Goal: Ask a question

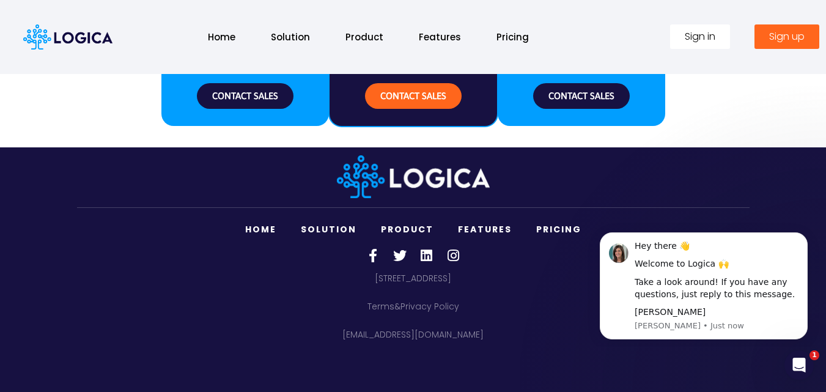
scroll to position [1669, 0]
click at [802, 235] on icon "Dismiss notification" at bounding box center [804, 235] width 7 height 7
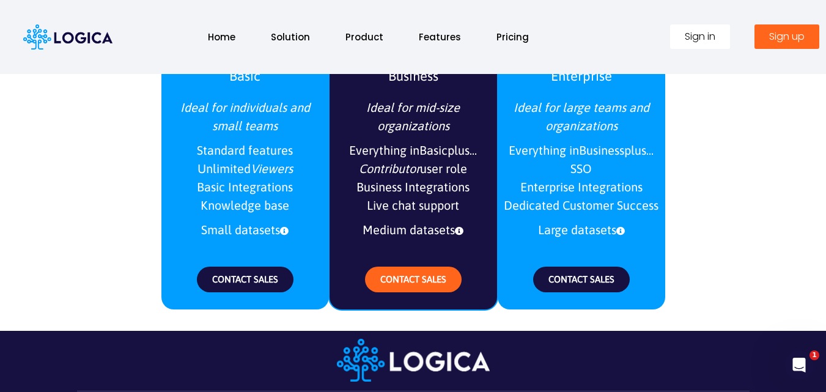
scroll to position [1425, 0]
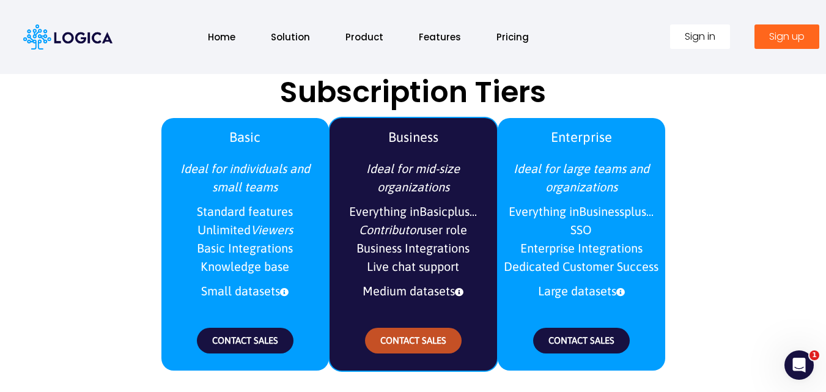
click at [435, 342] on span "CONTACT SALES" at bounding box center [413, 340] width 66 height 10
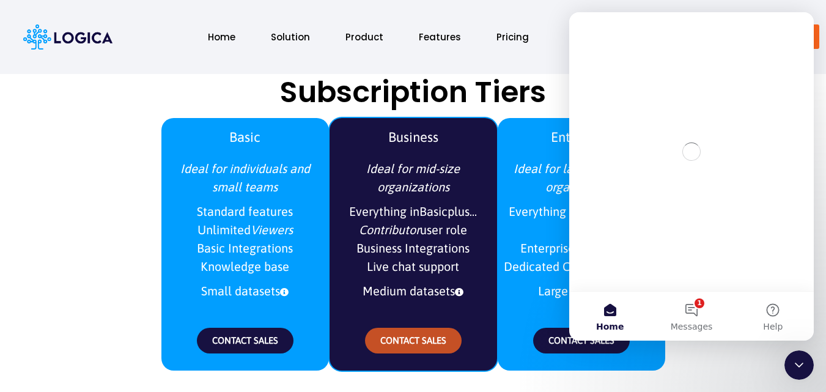
scroll to position [0, 0]
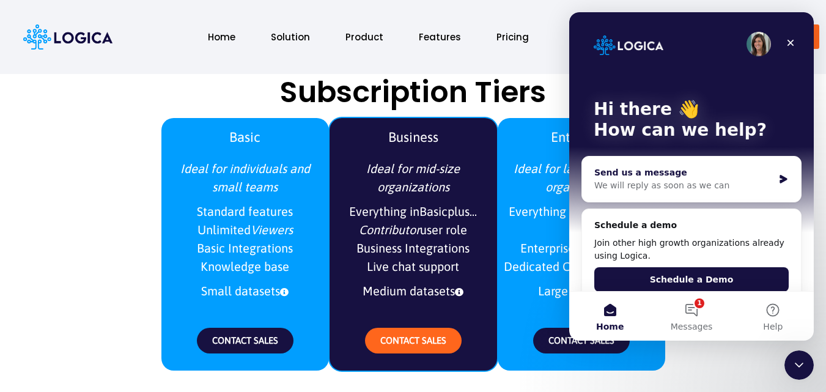
click at [640, 170] on div "Send us a message" at bounding box center [683, 172] width 179 height 13
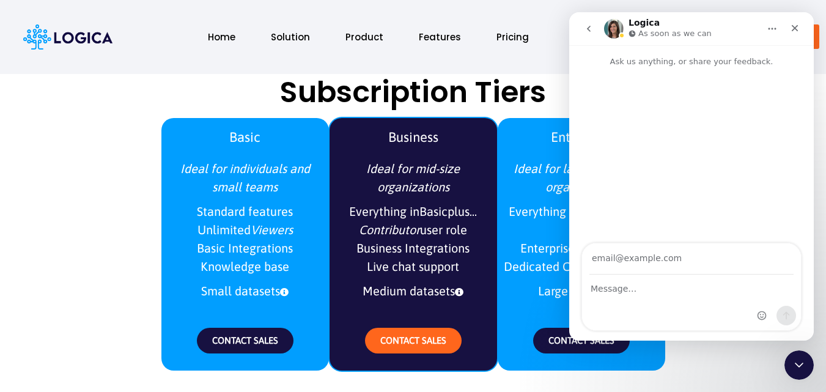
click at [644, 265] on input "Your email" at bounding box center [691, 258] width 204 height 31
type input "[PERSON_NAME][EMAIL_ADDRESS][PERSON_NAME][DOMAIN_NAME]"
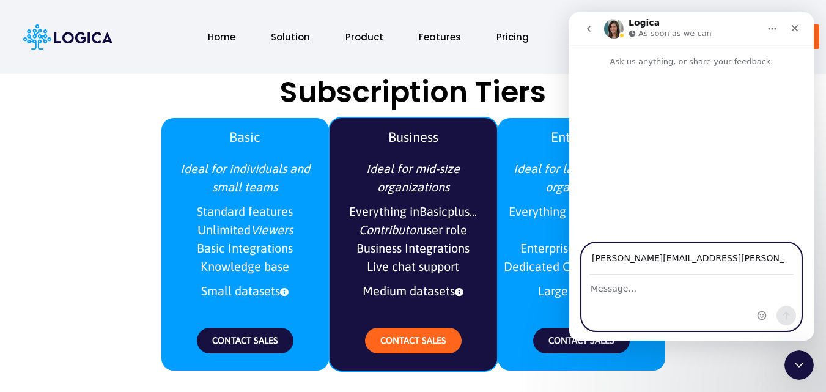
click at [602, 292] on textarea "Message…" at bounding box center [691, 285] width 219 height 21
paste textarea "Hi, Are you interested in a database of decision-makers from companies currentl…"
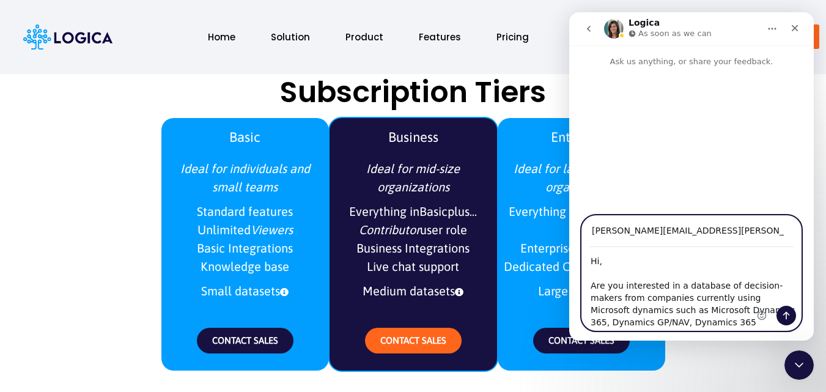
type textarea "Hi, Are you interested in a database of decision-makers from companies currentl…"
click at [790, 315] on icon "Send a message…" at bounding box center [786, 315] width 10 height 10
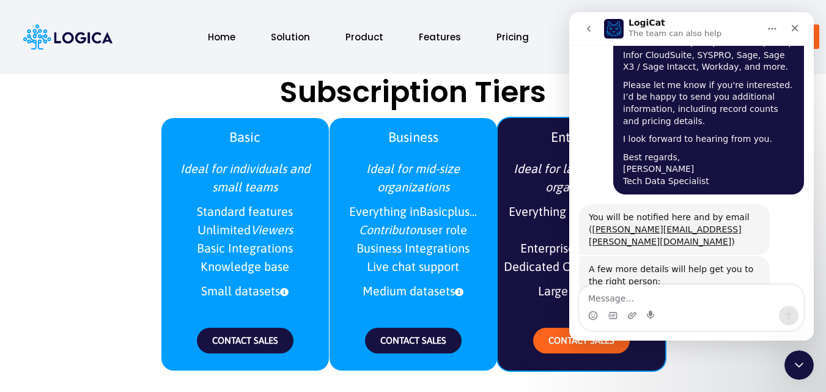
scroll to position [257, 0]
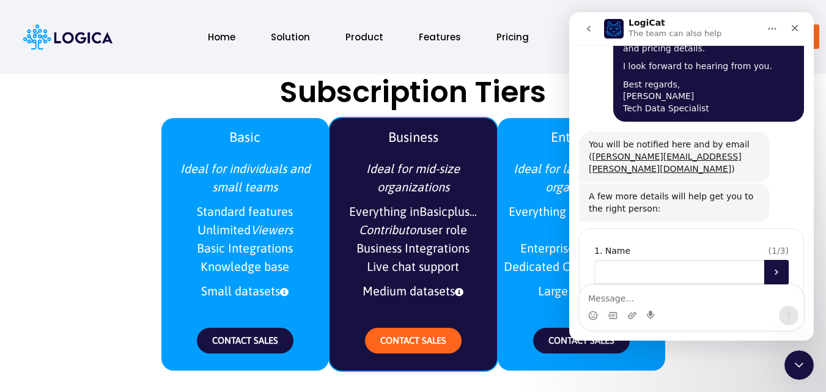
click at [622, 260] on input "Name" at bounding box center [679, 272] width 170 height 24
click at [615, 260] on input "Name" at bounding box center [679, 272] width 170 height 24
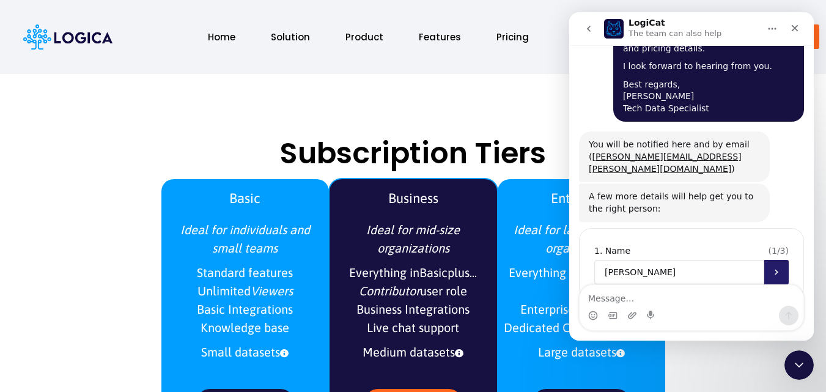
type input "[PERSON_NAME]"
click at [778, 260] on button "Submit" at bounding box center [776, 272] width 24 height 24
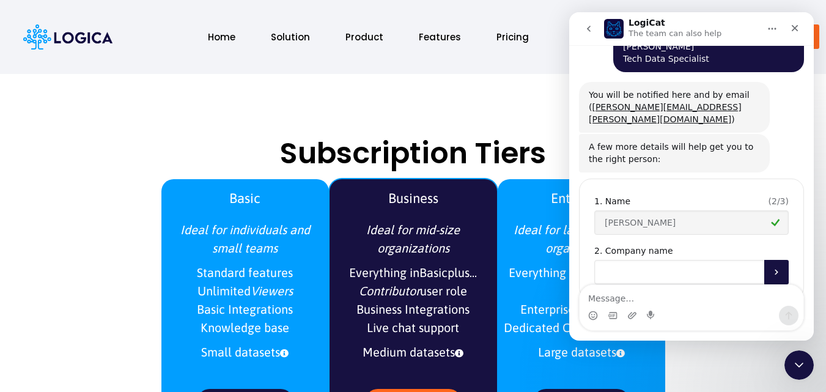
click at [623, 260] on input "Company name" at bounding box center [679, 272] width 170 height 24
type input "Leadinfocon"
click at [766, 250] on div "( 2 / 3 ) 1. Name [PERSON_NAME] 2. Company name Leadinfocon" at bounding box center [691, 238] width 225 height 121
click at [767, 260] on button "Submit" at bounding box center [776, 272] width 24 height 24
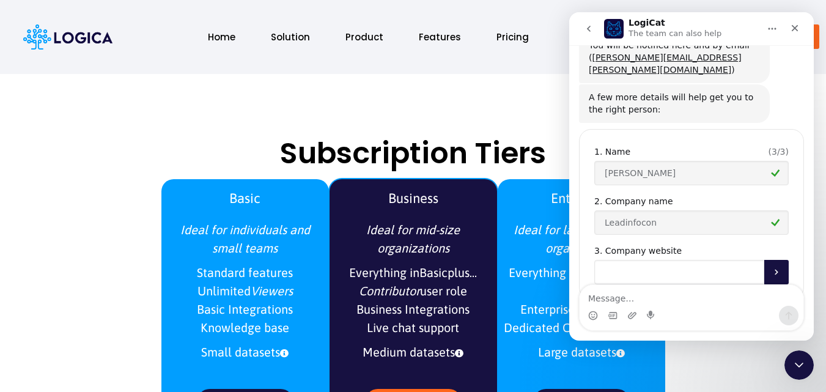
click at [626, 260] on input "Company website" at bounding box center [679, 272] width 170 height 24
click at [625, 260] on input "Company website" at bounding box center [679, 272] width 170 height 24
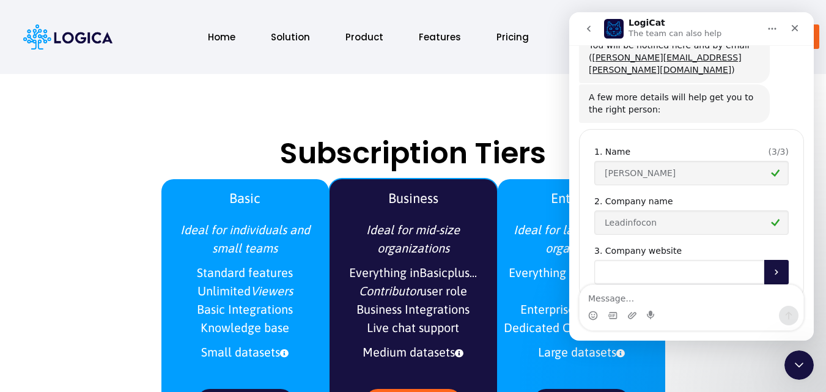
click at [625, 260] on input "Company website" at bounding box center [679, 272] width 170 height 24
type input "[DOMAIN_NAME]"
click at [764, 260] on button "Submit" at bounding box center [776, 272] width 24 height 24
